Goal: Navigation & Orientation: Find specific page/section

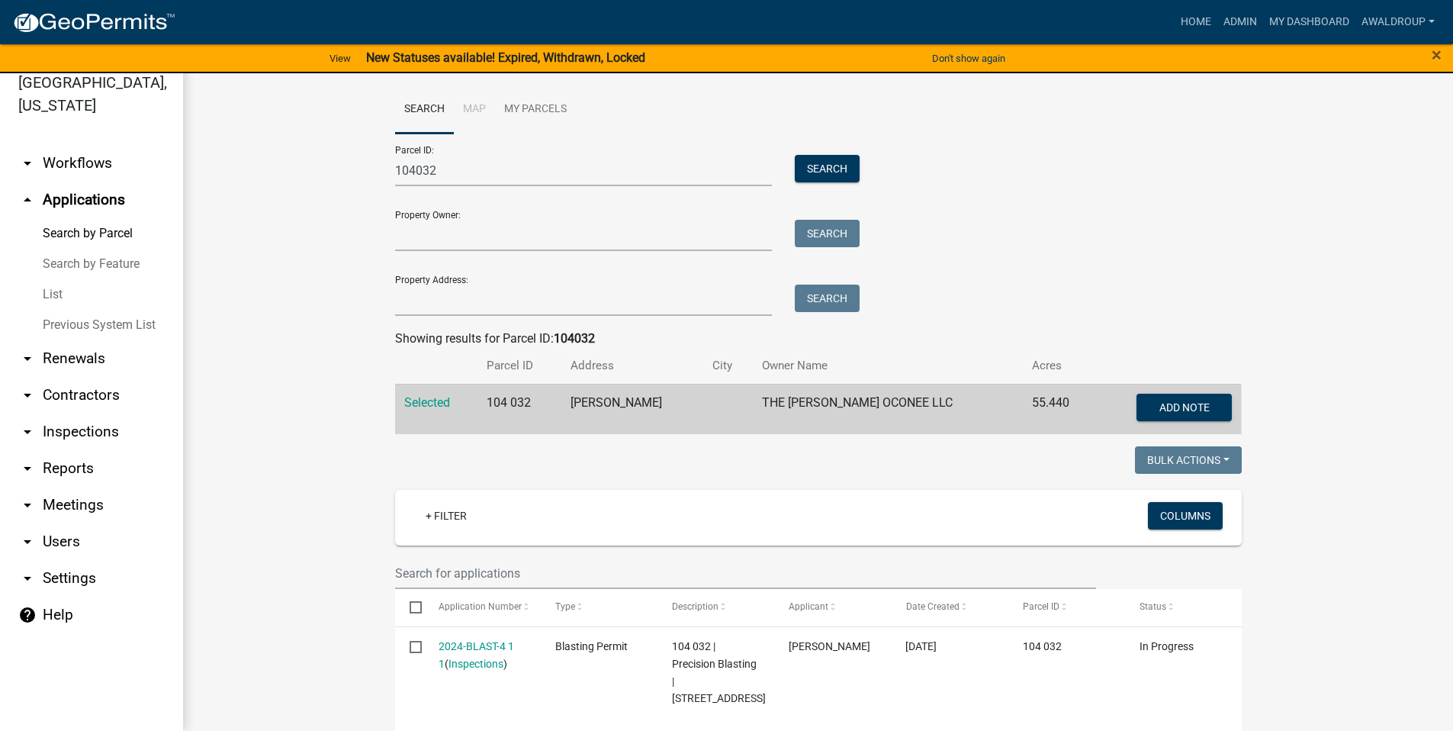
scroll to position [220, 0]
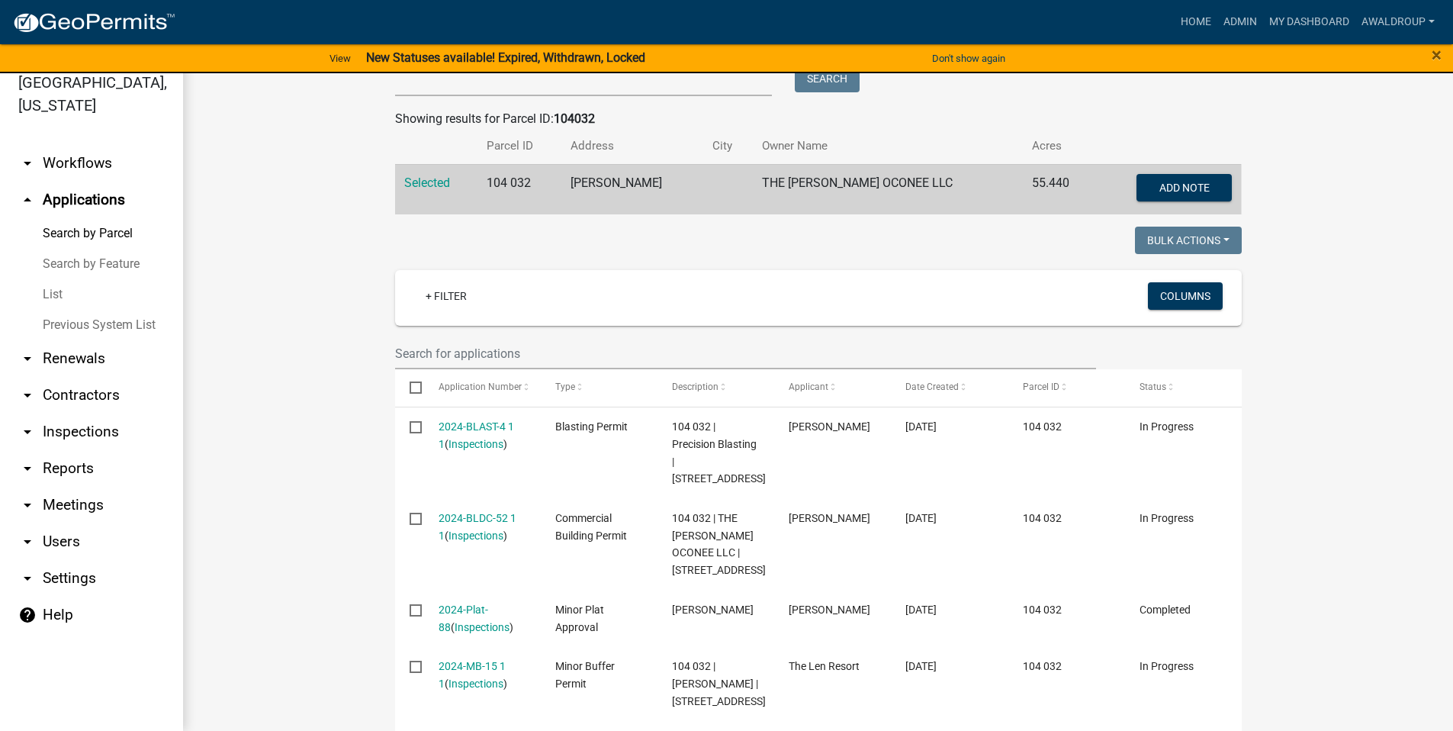
drag, startPoint x: 1373, startPoint y: 336, endPoint x: 1415, endPoint y: 320, distance: 45.6
click at [1411, 324] on wm-workflow-application-search-view "Search Map My Parcels Parcel ID: 104032 Search Property Owner: Search Property …" at bounding box center [818, 715] width 1209 height 1698
click at [1234, 12] on link "Admin" at bounding box center [1241, 22] width 46 height 29
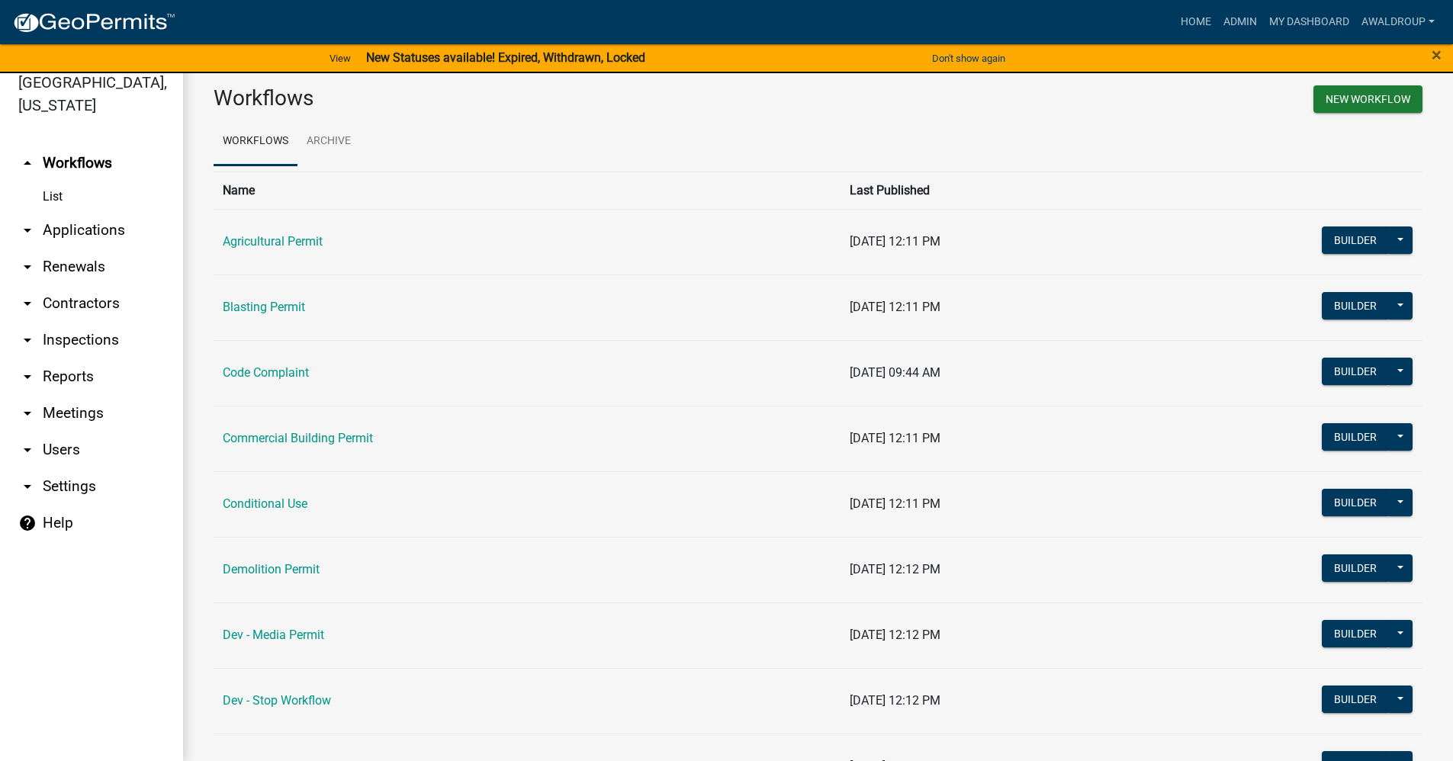
click at [111, 233] on link "arrow_drop_down Applications" at bounding box center [91, 230] width 183 height 37
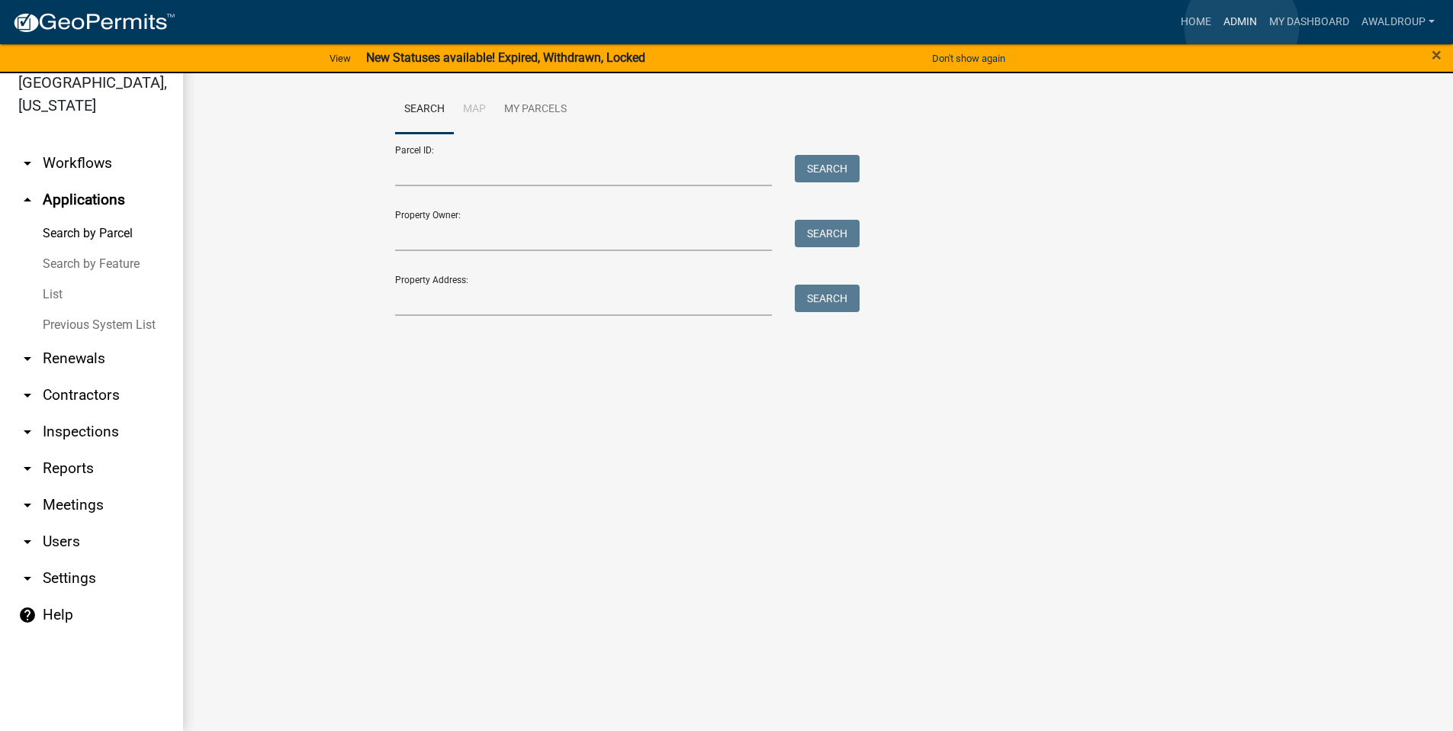
click at [1242, 27] on link "Admin" at bounding box center [1241, 22] width 46 height 29
